Goal: Task Accomplishment & Management: Use online tool/utility

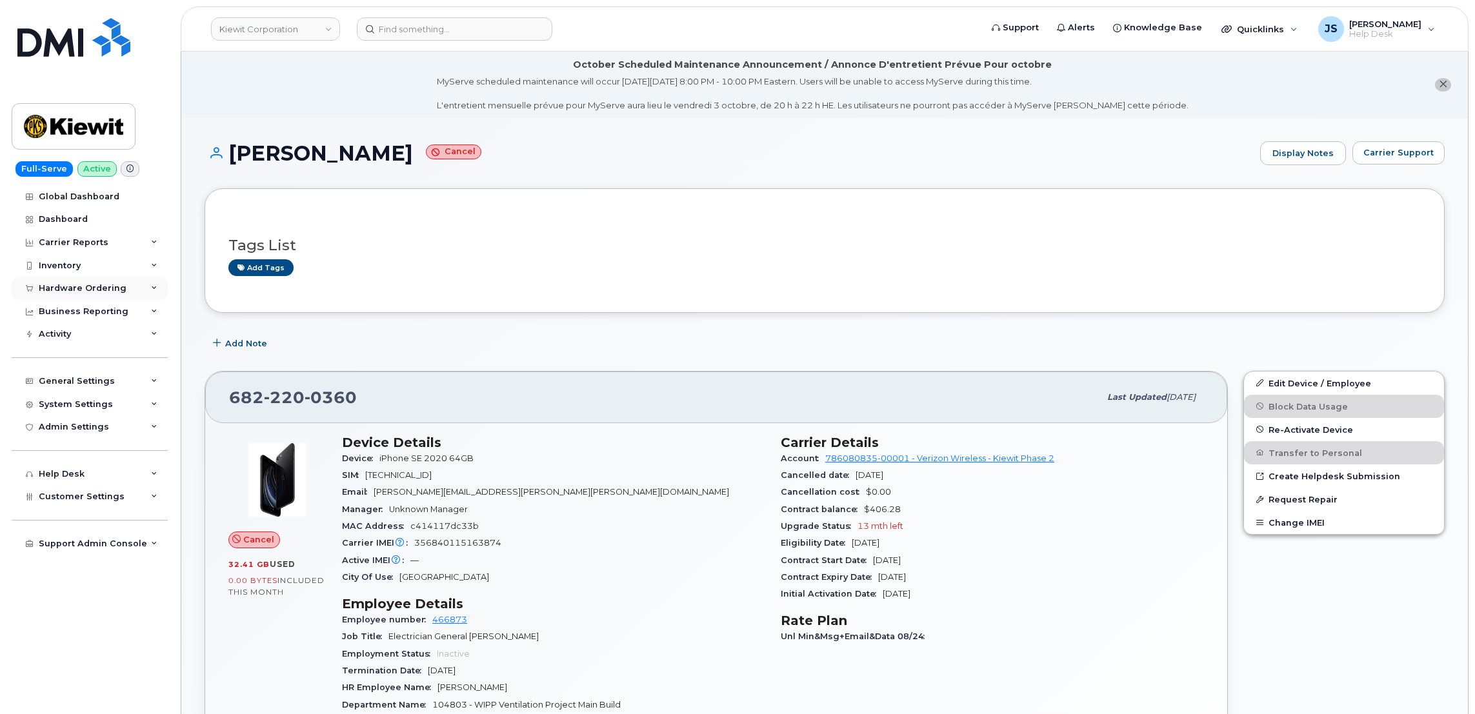
click at [152, 288] on icon at bounding box center [154, 288] width 6 height 6
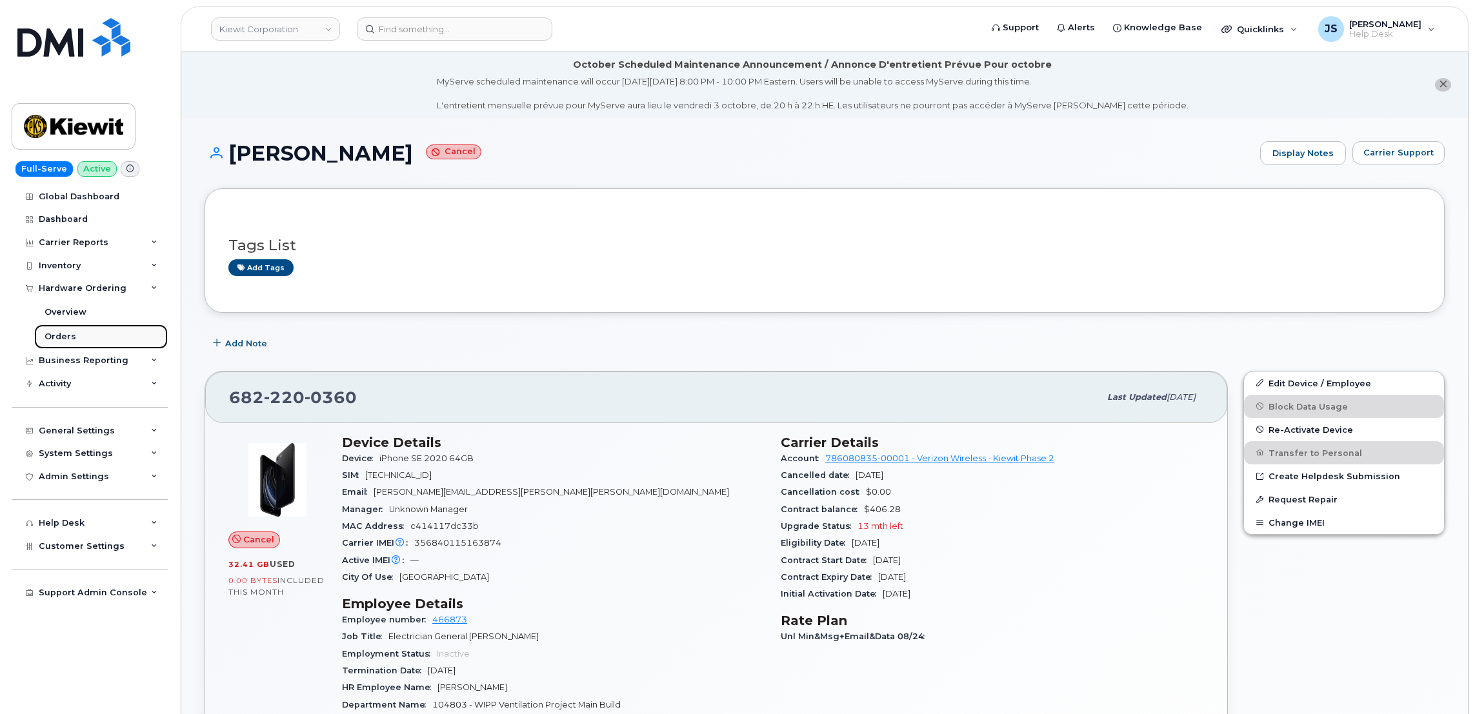
click at [76, 336] on link "Orders" at bounding box center [101, 337] width 134 height 25
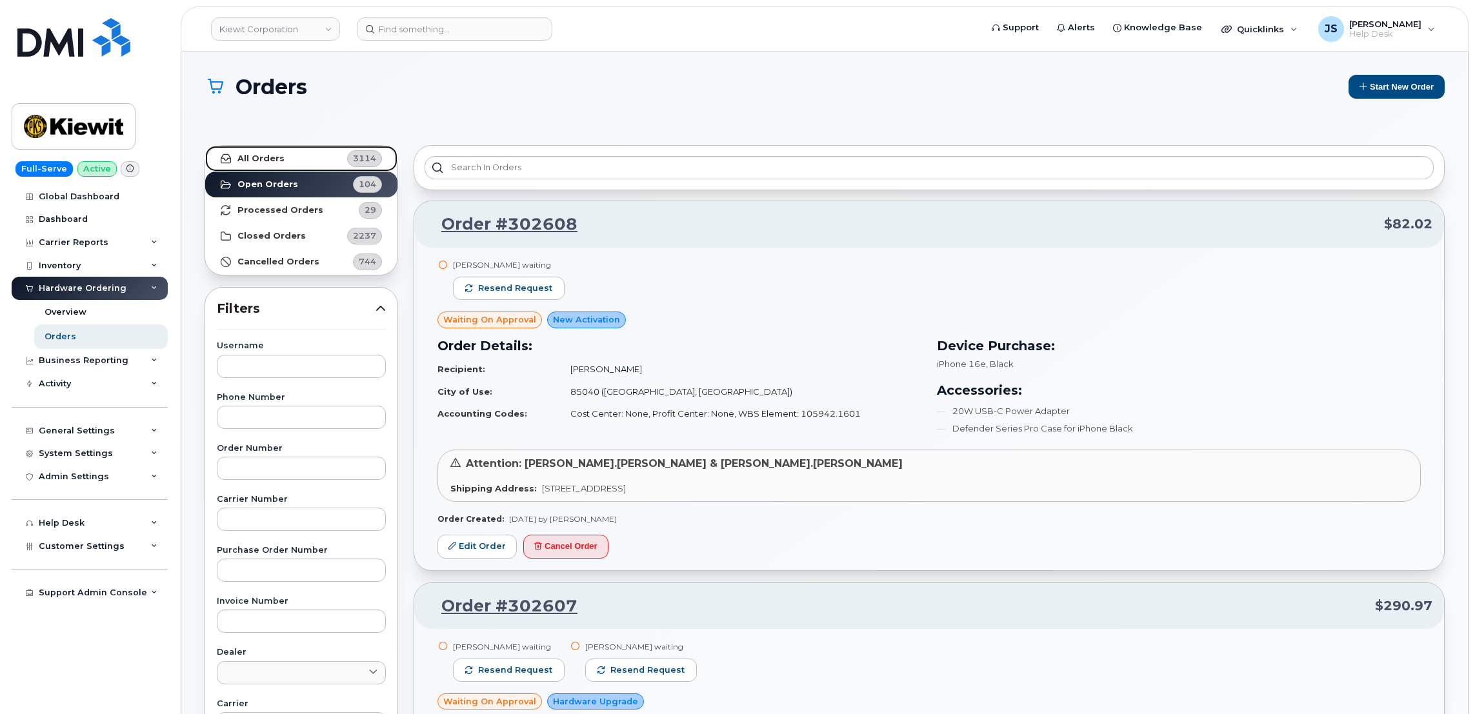
click at [261, 150] on link "All Orders 3114" at bounding box center [301, 159] width 192 height 26
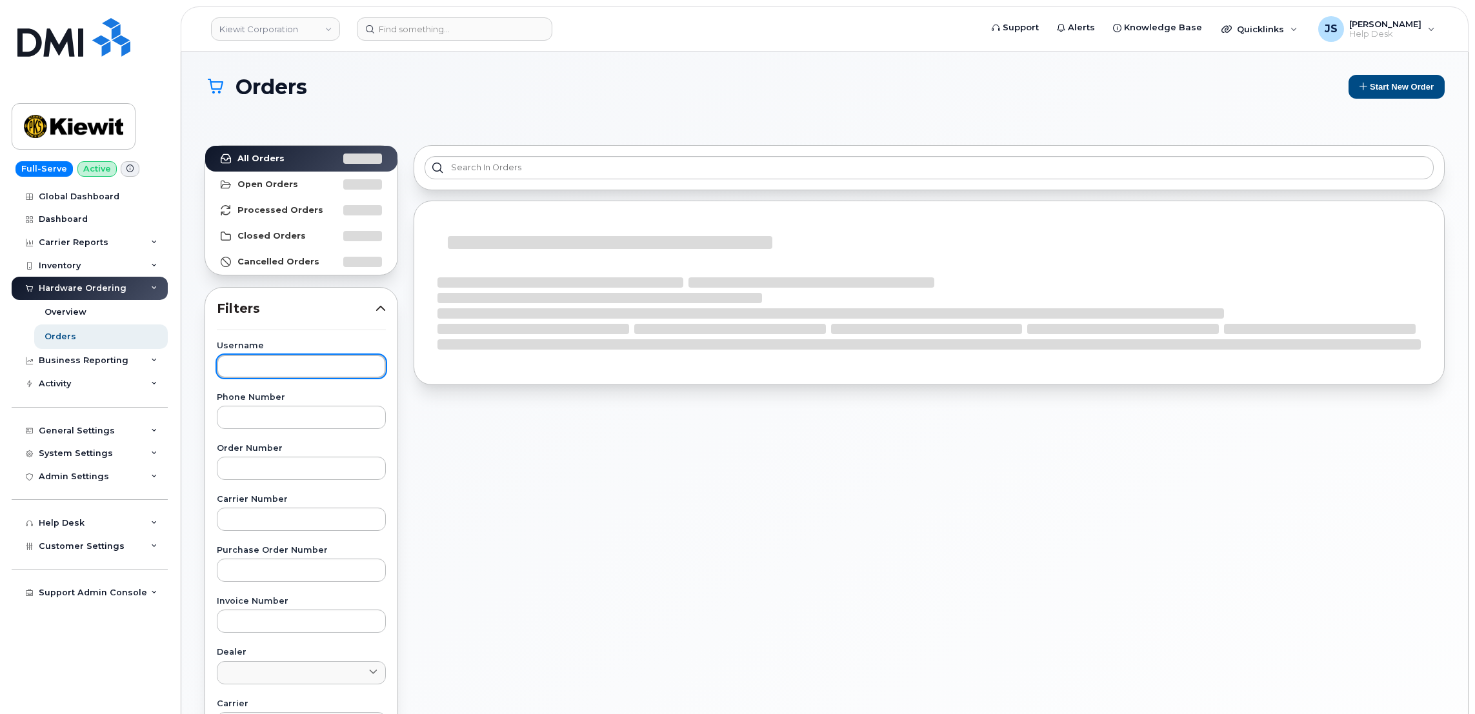
paste input "CS0803379"
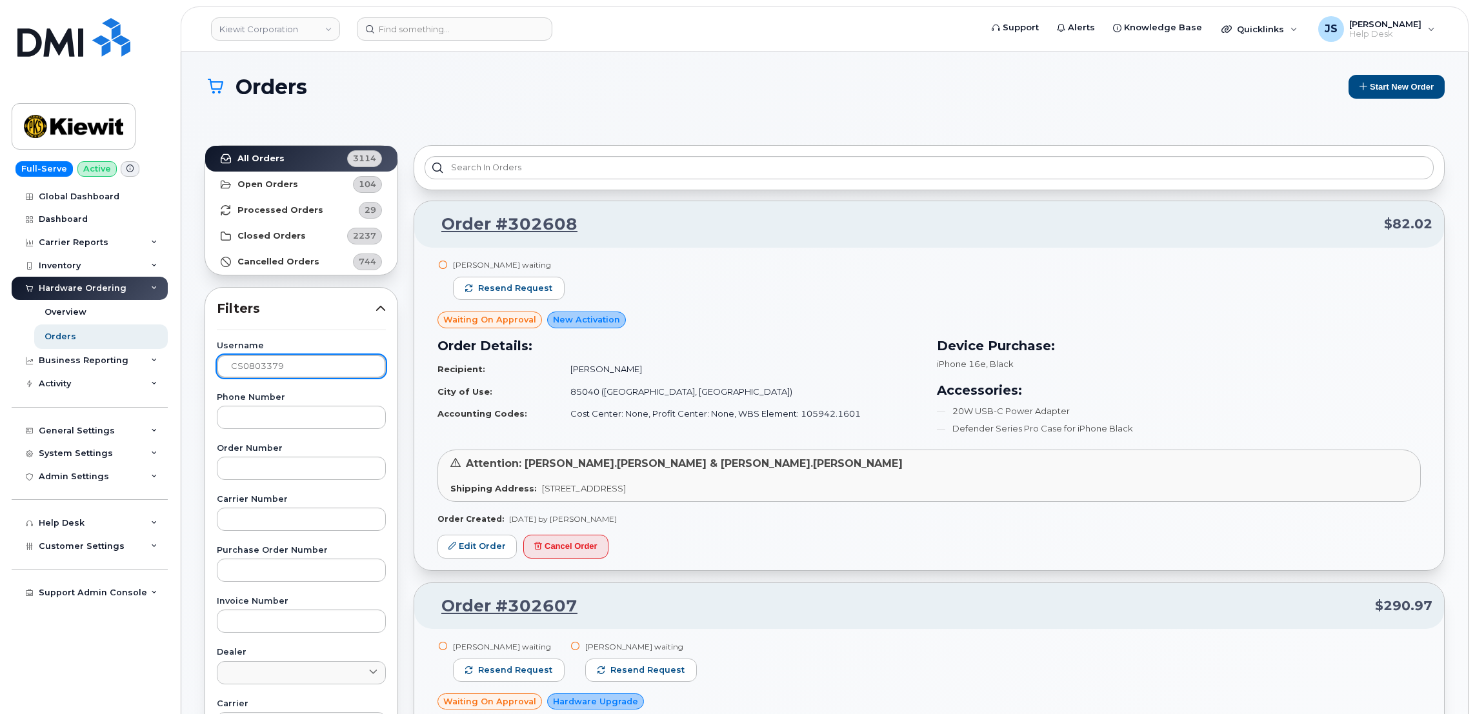
click at [289, 367] on input "CS0803379" at bounding box center [301, 366] width 169 height 23
type input "[PERSON_NAME]"
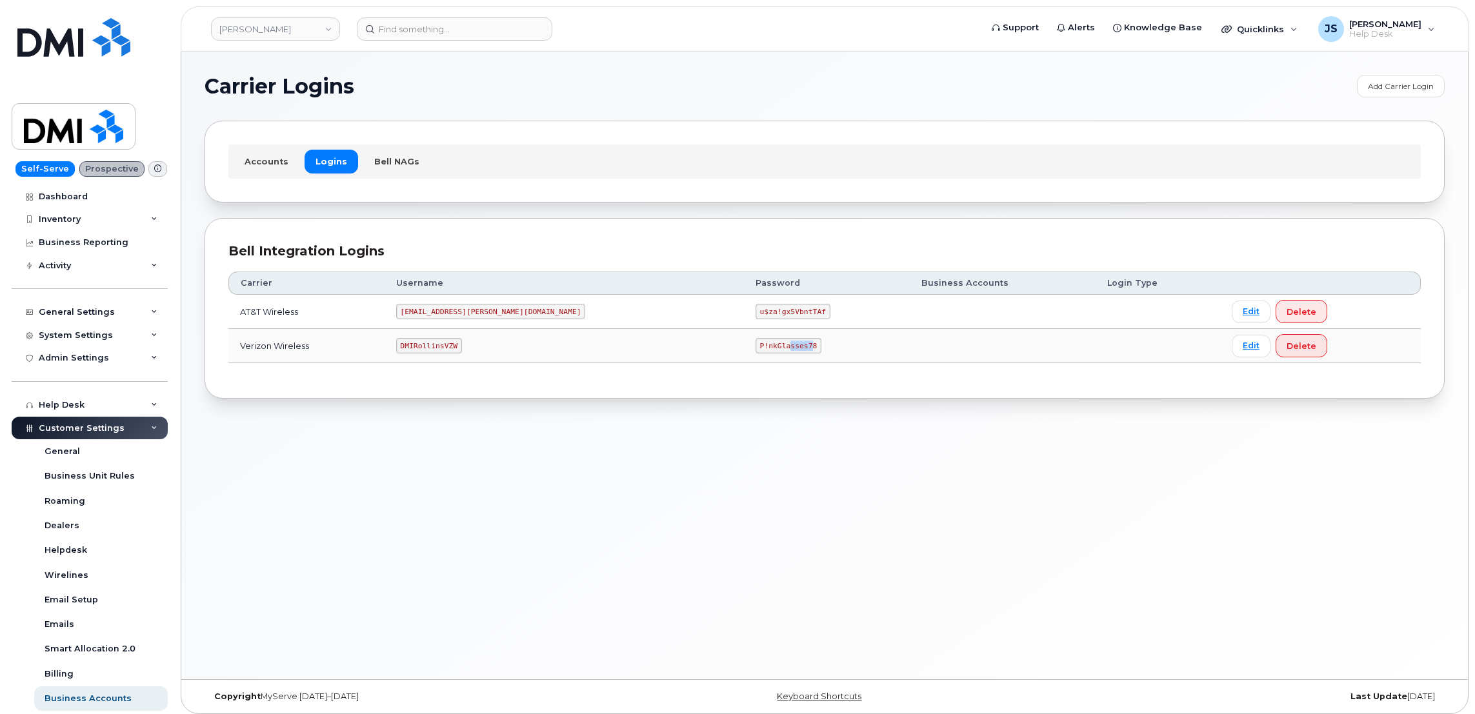
drag, startPoint x: 708, startPoint y: 349, endPoint x: 688, endPoint y: 350, distance: 20.0
click at [756, 350] on code "P!nkGlasses78" at bounding box center [789, 345] width 66 height 15
click at [756, 347] on code "P!nkGlasses78" at bounding box center [789, 345] width 66 height 15
drag, startPoint x: 714, startPoint y: 347, endPoint x: 661, endPoint y: 351, distance: 53.1
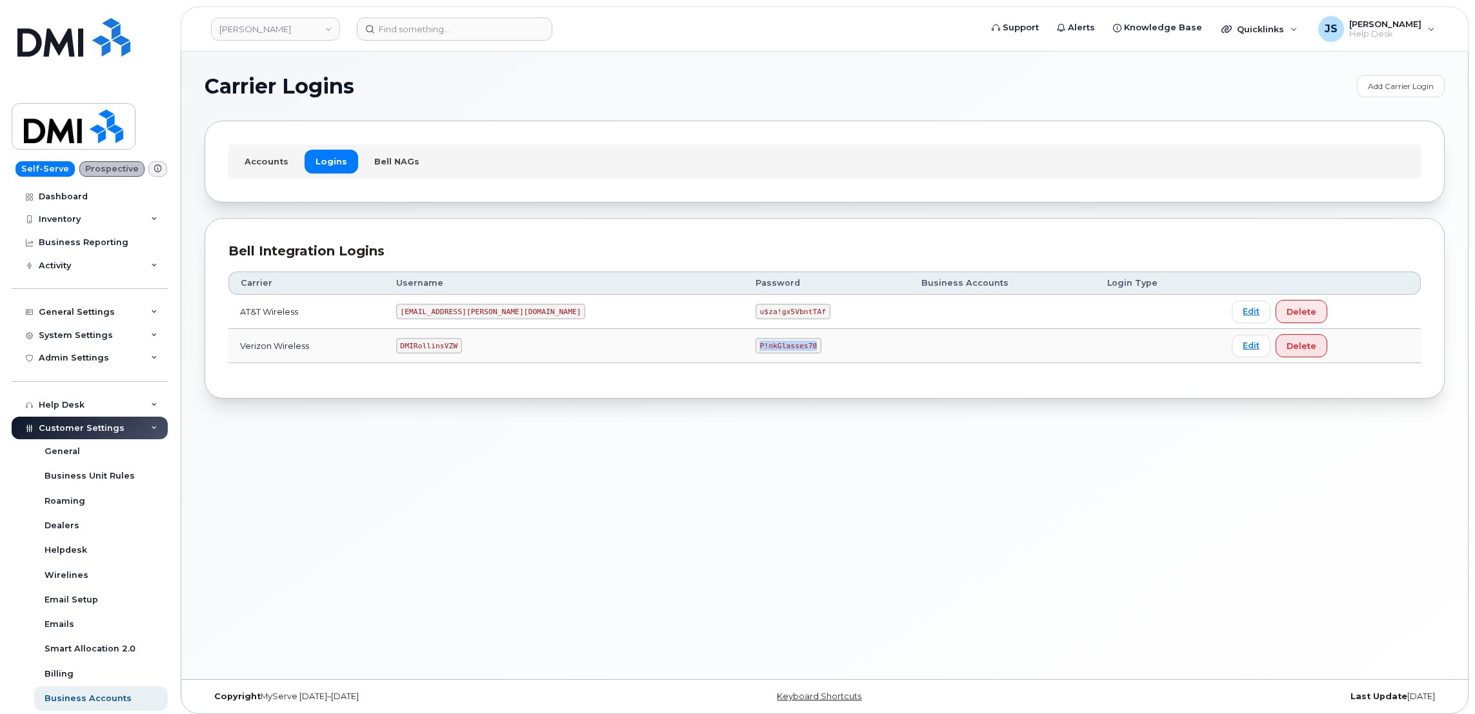
click at [756, 351] on code "P!nkGlasses78" at bounding box center [789, 345] width 66 height 15
copy code "P!nkGlasses78"
